Goal: Information Seeking & Learning: Learn about a topic

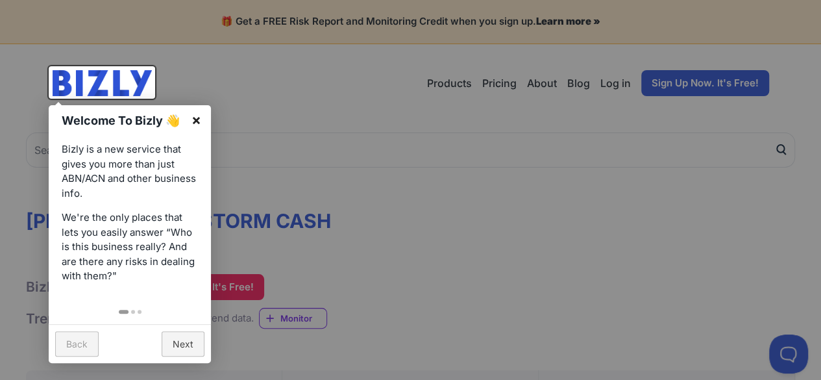
click at [196, 123] on link "×" at bounding box center [196, 119] width 29 height 29
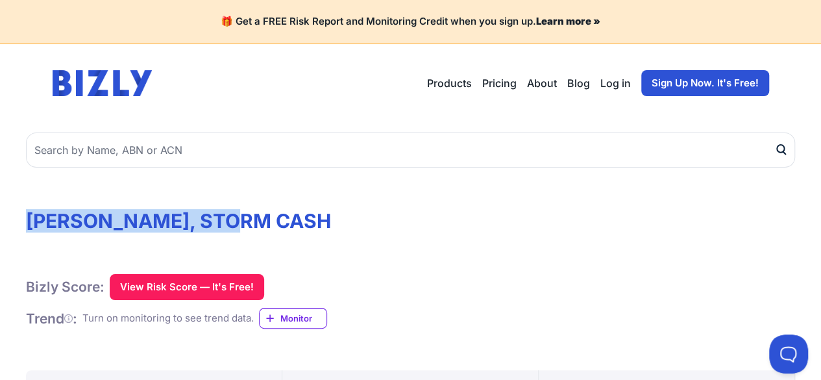
drag, startPoint x: 42, startPoint y: 219, endPoint x: 257, endPoint y: 219, distance: 215.5
copy h1 "[PERSON_NAME], STORM CASH"
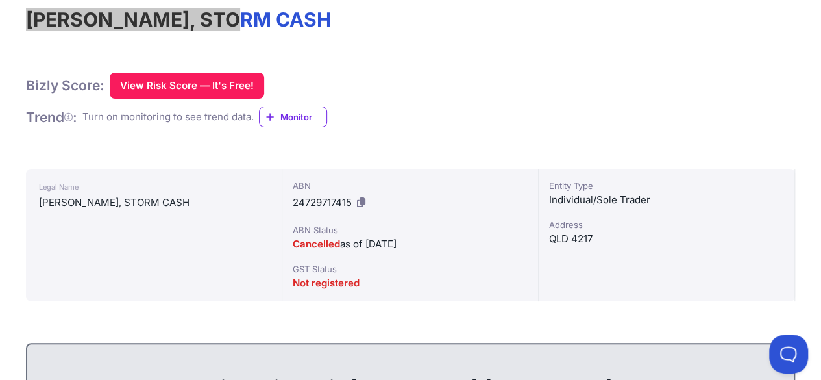
scroll to position [324, 0]
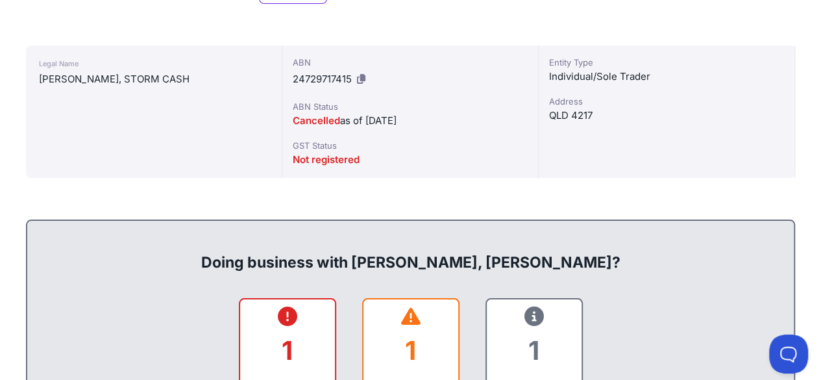
click at [212, 171] on div "Legal Name [PERSON_NAME], STORM CASH" at bounding box center [154, 111] width 256 height 132
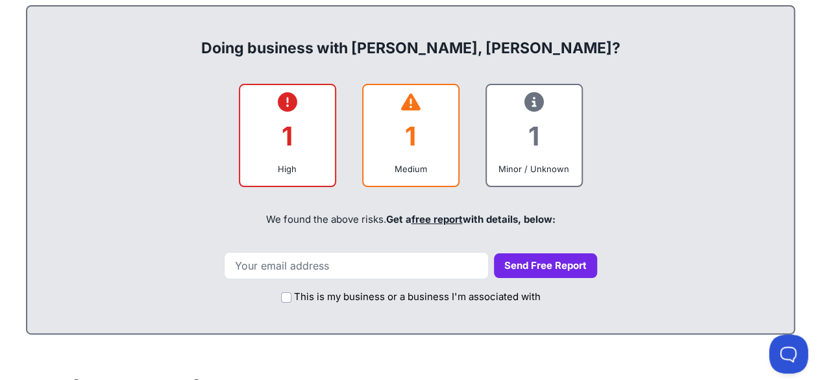
scroll to position [714, 0]
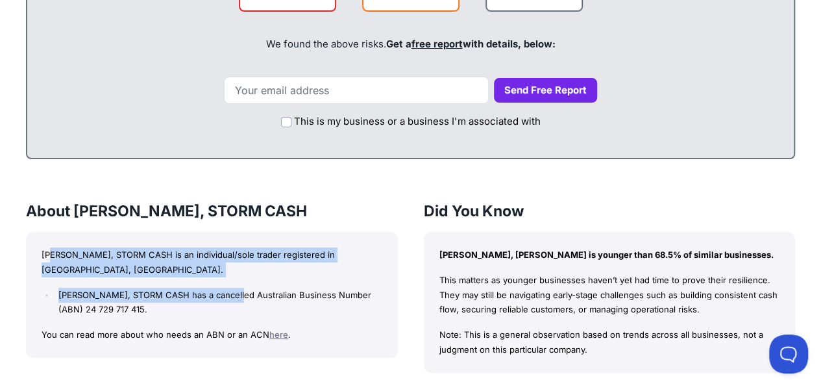
drag, startPoint x: 51, startPoint y: 252, endPoint x: 253, endPoint y: 256, distance: 202.5
click at [236, 268] on div "[PERSON_NAME], STORM CASH is an individual/sole trader registered in [GEOGRAPHI…" at bounding box center [212, 295] width 372 height 126
click at [254, 256] on p "[PERSON_NAME], STORM CASH is an individual/sole trader registered in [GEOGRAPHI…" at bounding box center [212, 262] width 341 height 30
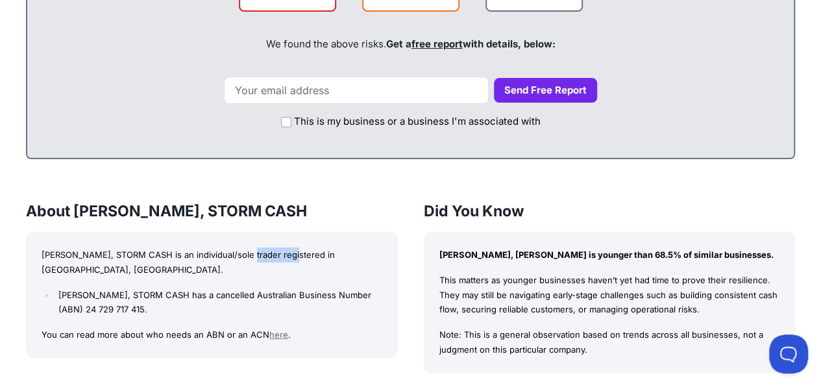
click at [254, 256] on p "[PERSON_NAME], STORM CASH is an individual/sole trader registered in [GEOGRAPHI…" at bounding box center [212, 262] width 341 height 30
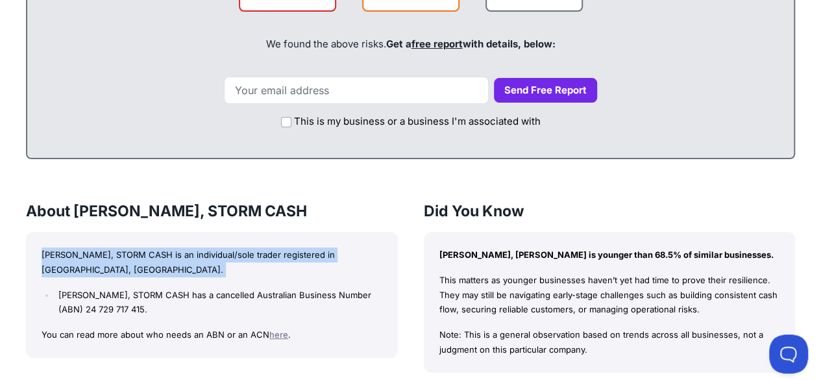
click at [254, 256] on p "[PERSON_NAME], STORM CASH is an individual/sole trader registered in [GEOGRAPHI…" at bounding box center [212, 262] width 341 height 30
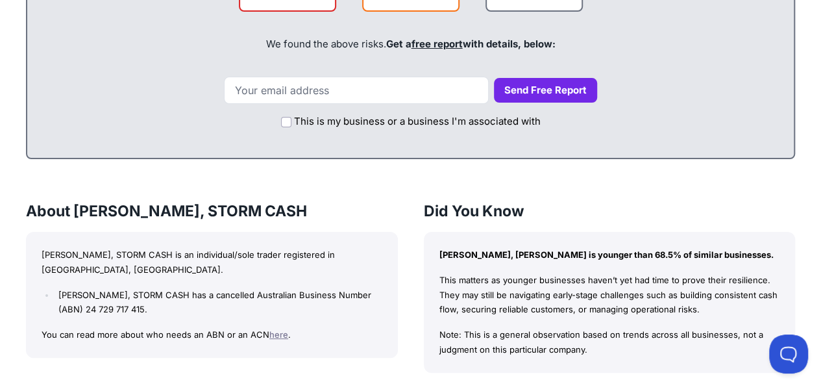
click at [252, 287] on li "[PERSON_NAME], STORM CASH has a cancelled Australian Business Number (ABN) 24 7…" at bounding box center [218, 302] width 326 height 30
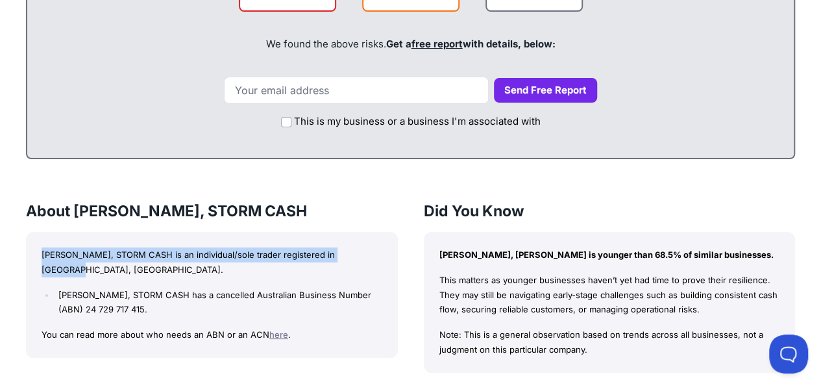
drag, startPoint x: 38, startPoint y: 252, endPoint x: 365, endPoint y: 252, distance: 327.1
click at [365, 252] on div "[PERSON_NAME], STORM CASH is an individual/sole trader registered in [GEOGRAPHI…" at bounding box center [212, 295] width 372 height 126
copy p "[PERSON_NAME], STORM CASH is an individual/sole trader registered in [GEOGRAPHI…"
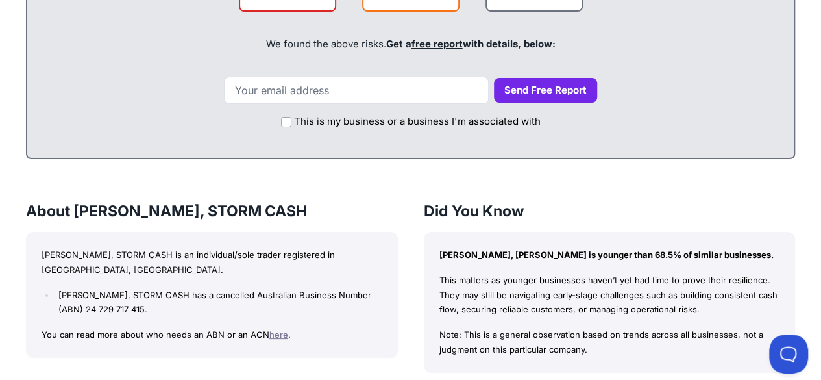
drag, startPoint x: 439, startPoint y: 251, endPoint x: 729, endPoint y: 251, distance: 290.1
click at [729, 251] on p "[PERSON_NAME], [PERSON_NAME] is younger than 68.5% of similar businesses." at bounding box center [609, 254] width 341 height 15
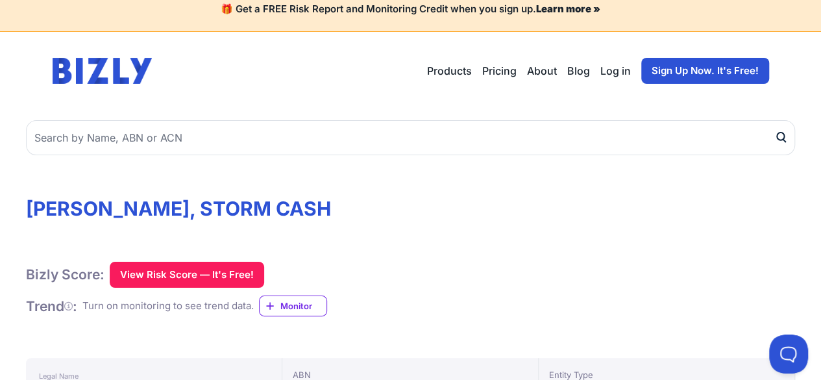
scroll to position [0, 0]
